Goal: Task Accomplishment & Management: Manage account settings

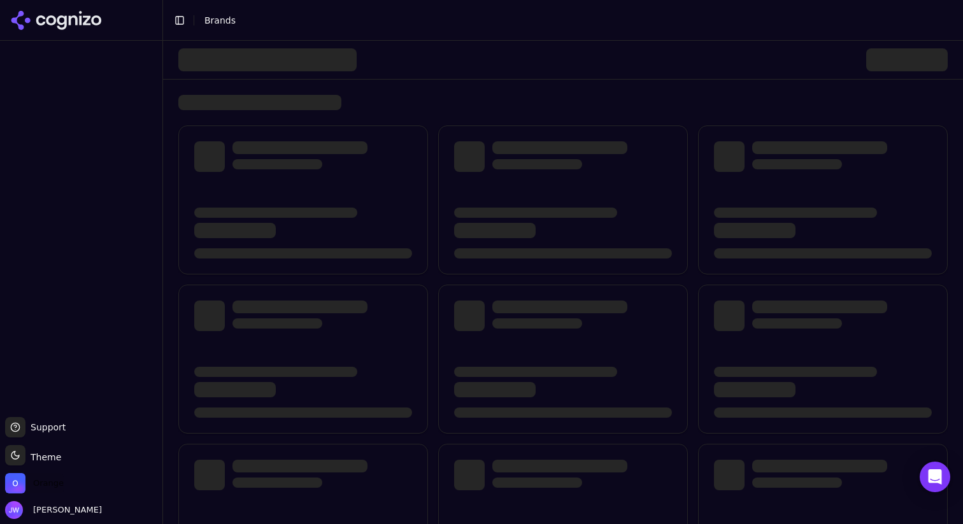
click at [50, 479] on span "Orange" at bounding box center [48, 482] width 31 height 11
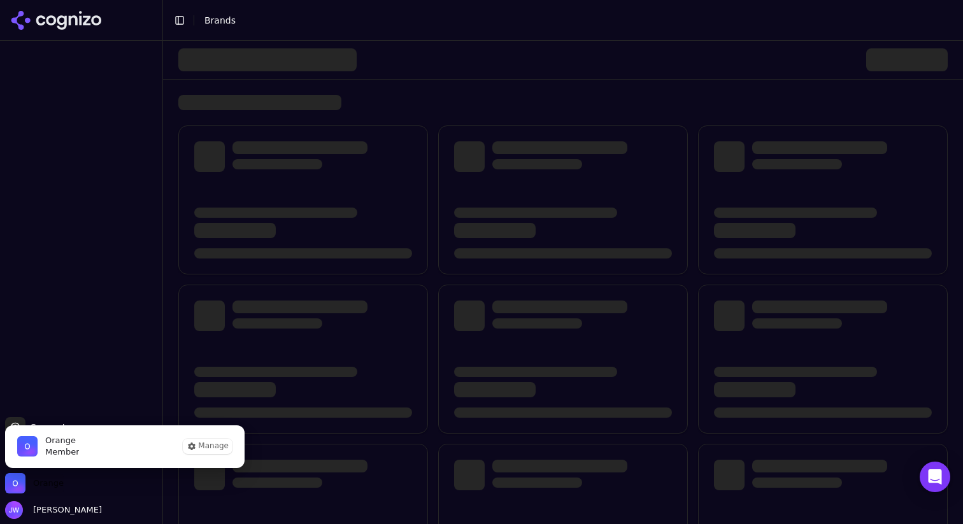
click at [50, 479] on span "Orange" at bounding box center [48, 482] width 31 height 11
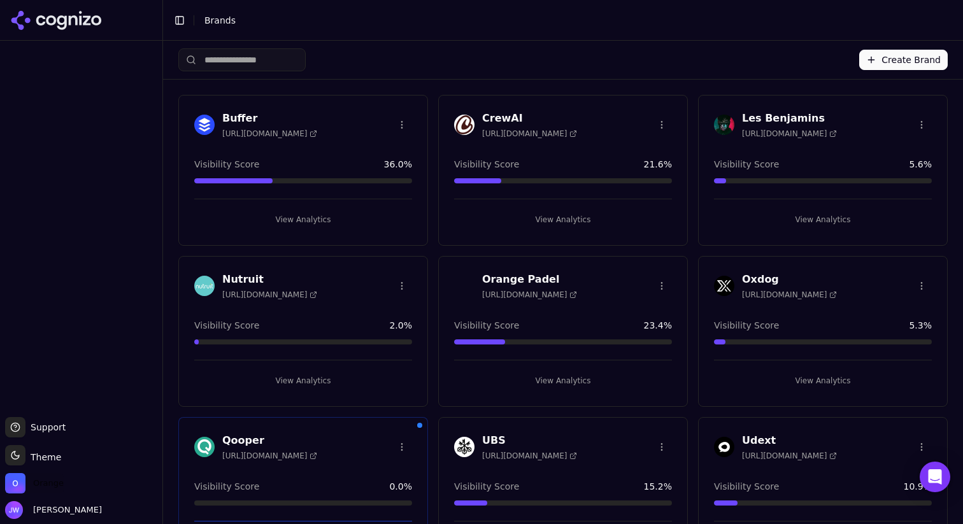
click at [60, 486] on span "Orange" at bounding box center [48, 482] width 31 height 11
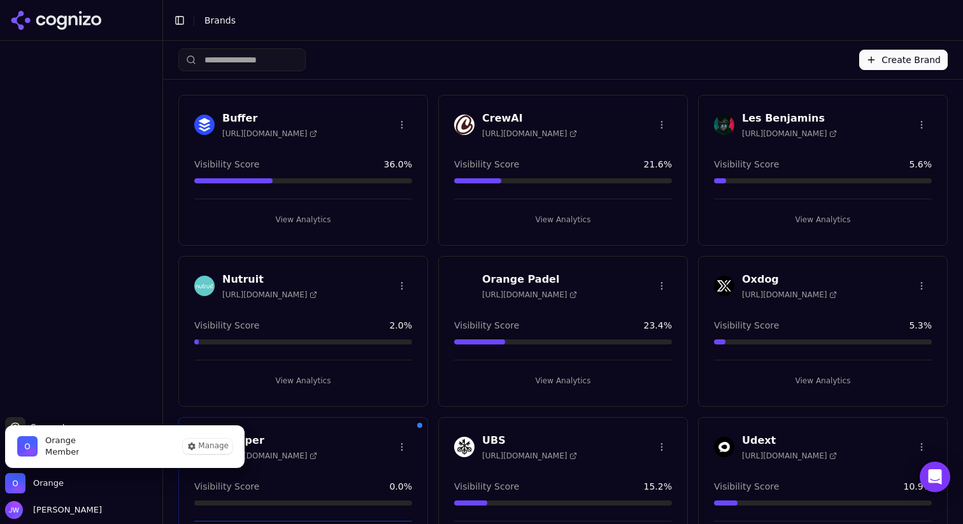
click at [4, 485] on div "Support Support Toggle theme Theme Orange [PERSON_NAME]" at bounding box center [81, 468] width 162 height 112
